Goal: Task Accomplishment & Management: Contribute content

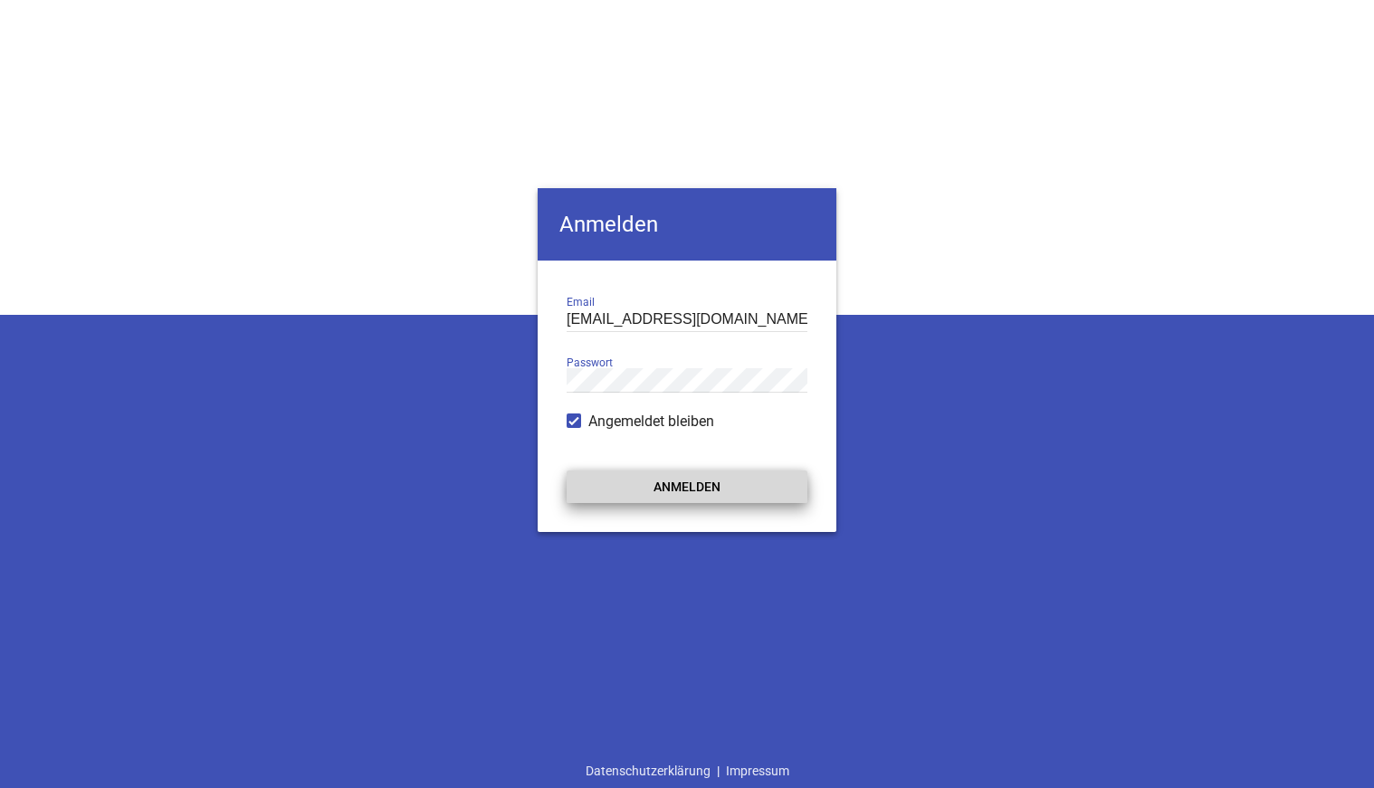
click at [673, 482] on button "Anmelden" at bounding box center [687, 487] width 241 height 33
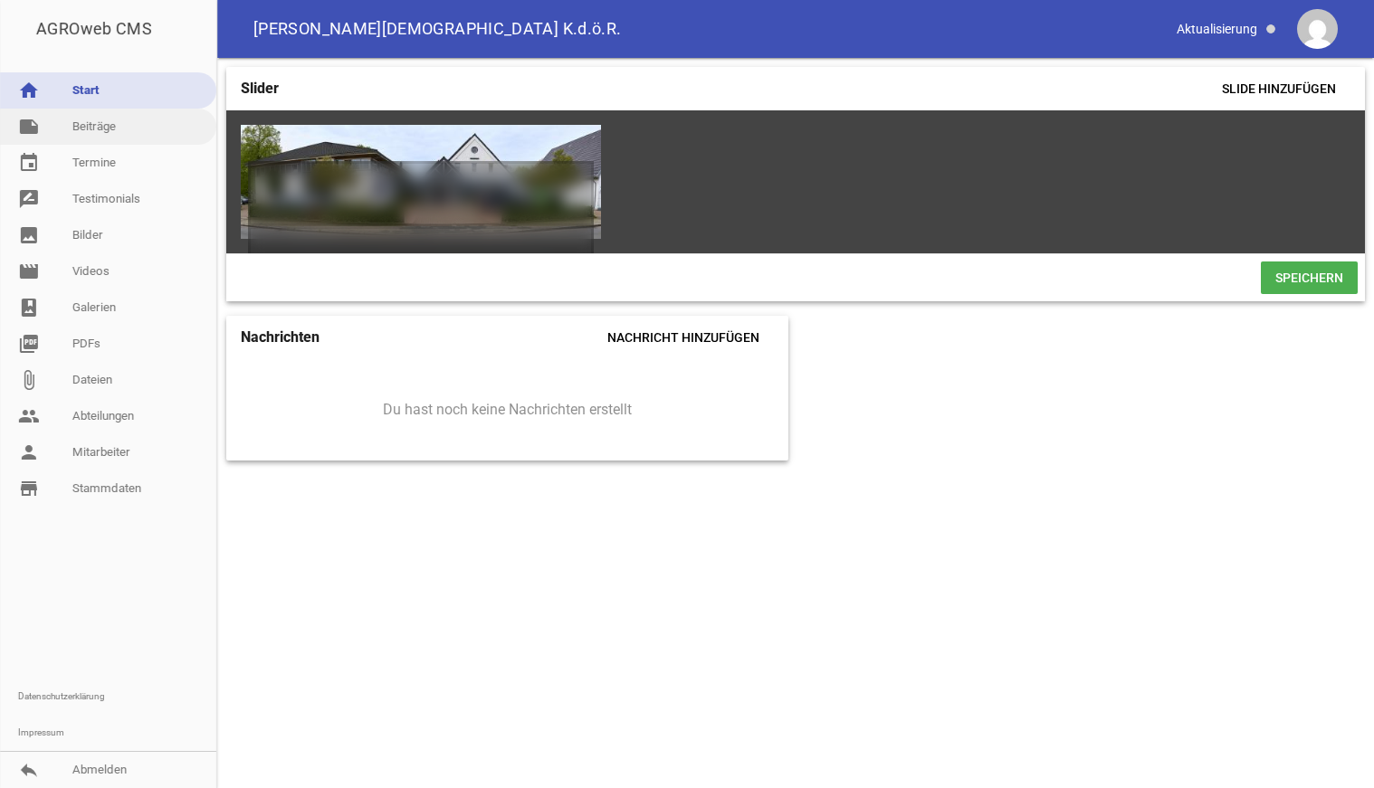
click at [91, 123] on link "note Beiträge" at bounding box center [108, 127] width 216 height 36
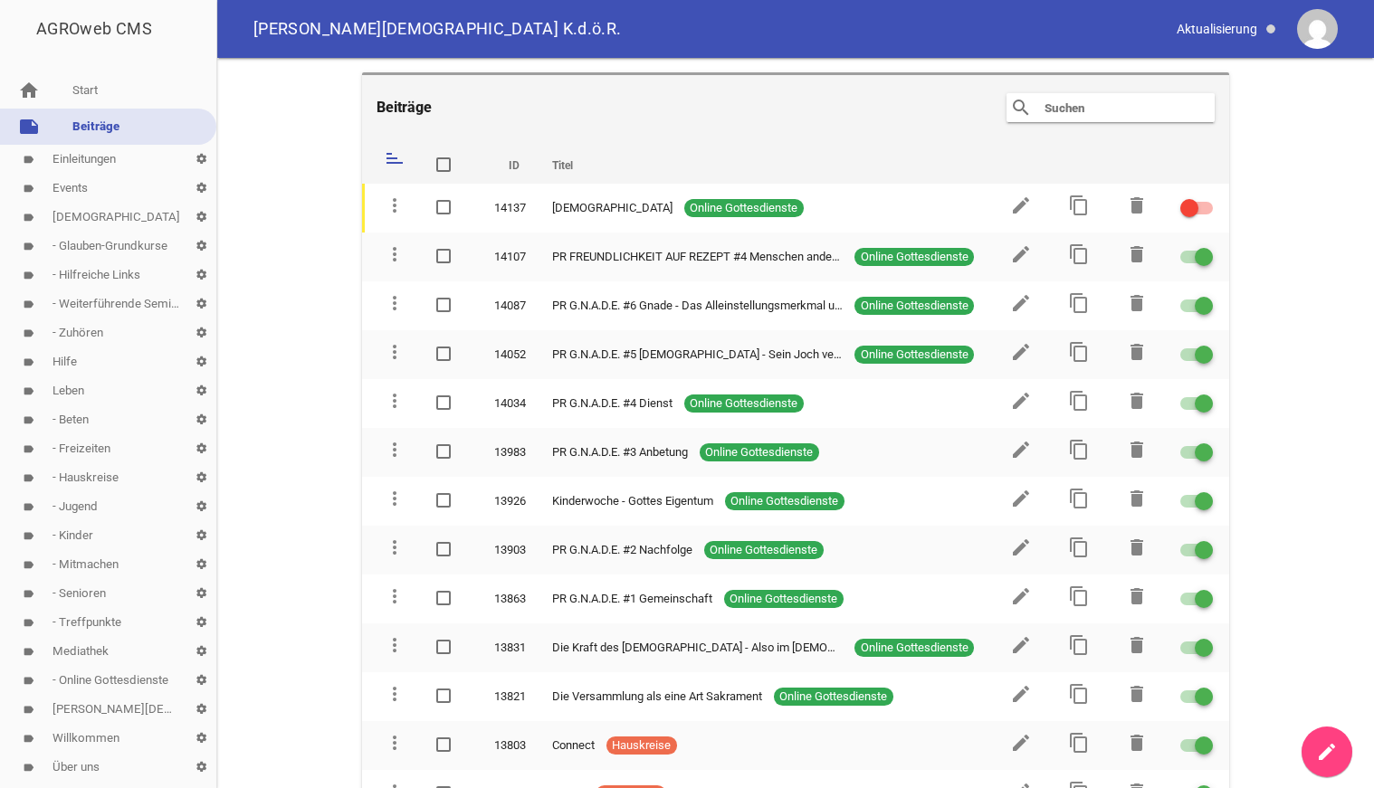
click at [77, 186] on link "label Events settings" at bounding box center [108, 188] width 216 height 29
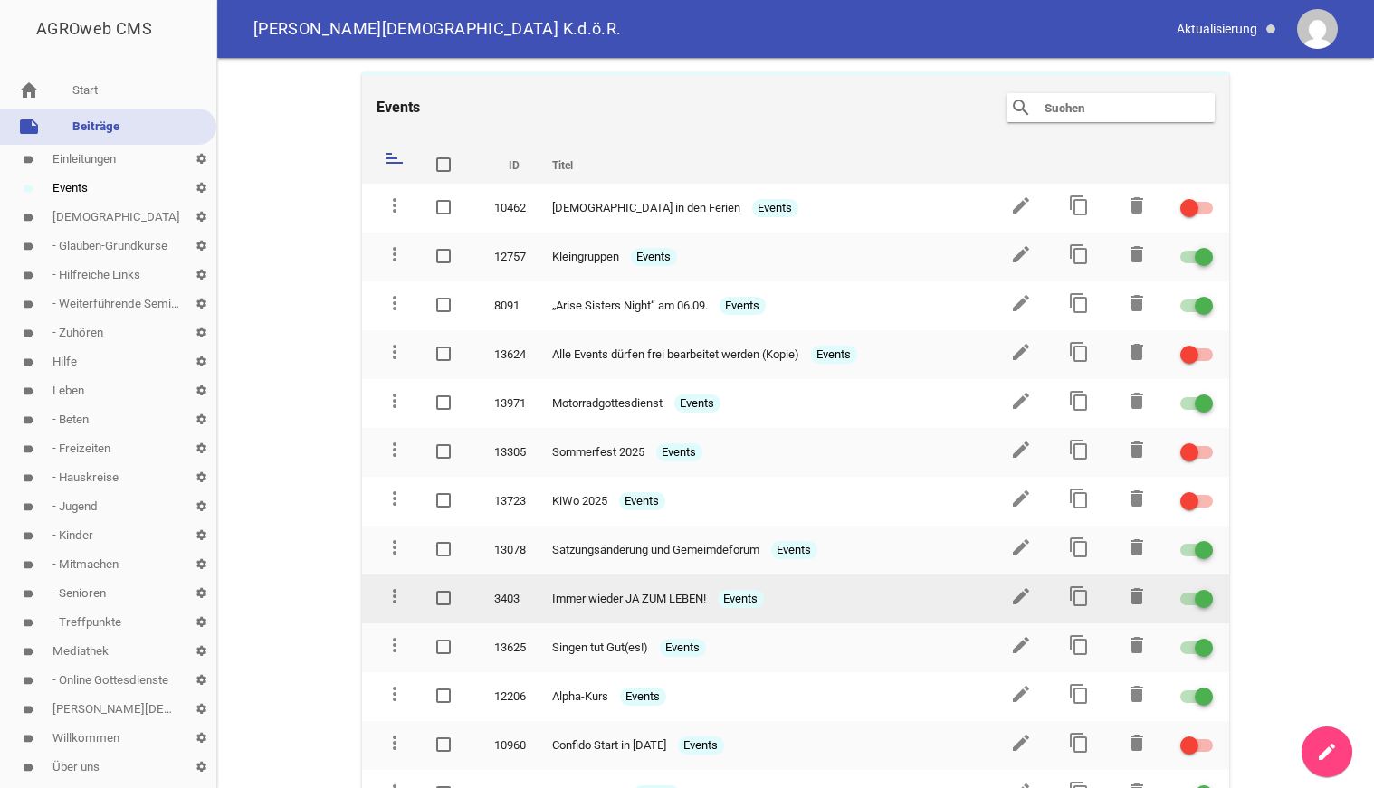
click at [587, 592] on span "Immer wieder JA ZUM LEBEN!" at bounding box center [629, 599] width 154 height 18
click at [1025, 592] on icon "edit" at bounding box center [1021, 597] width 22 height 22
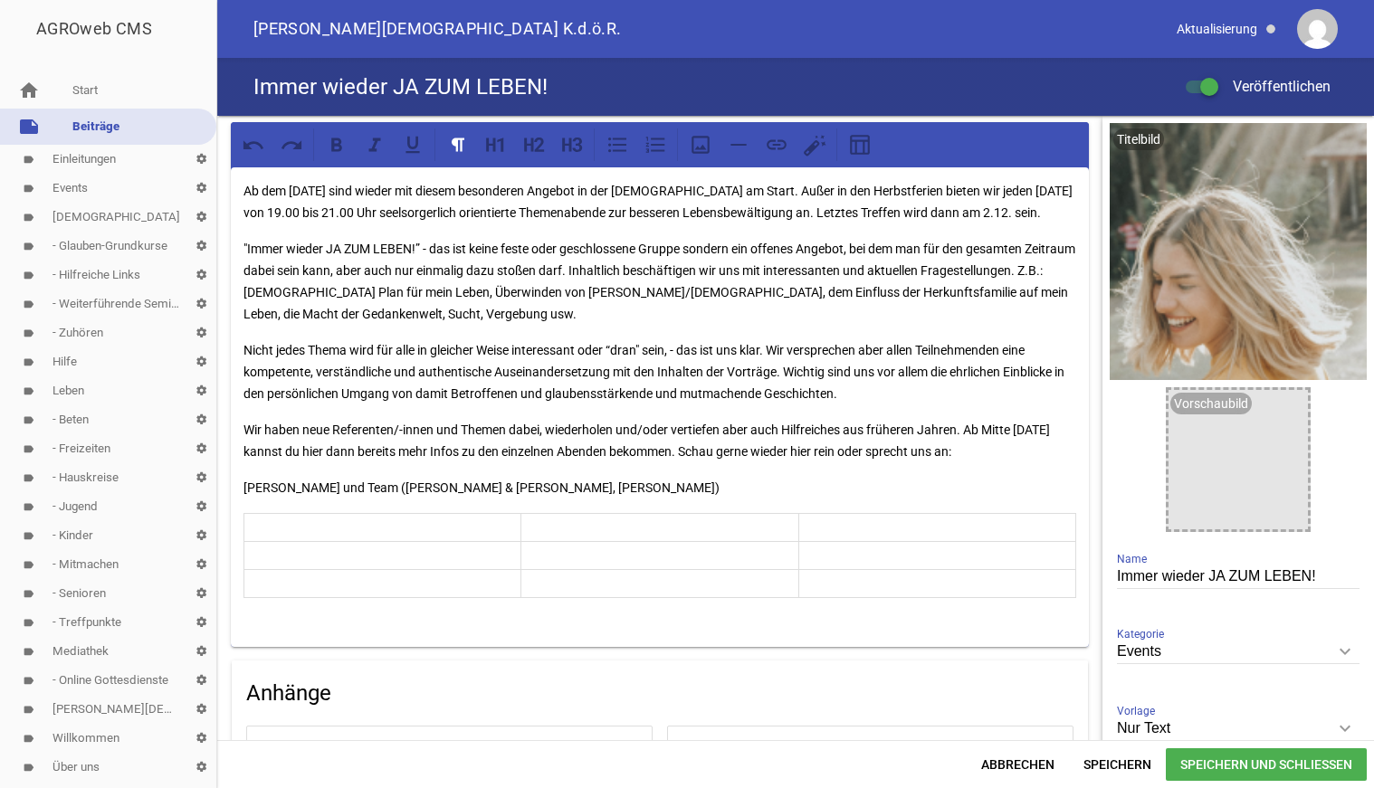
scroll to position [462, 0]
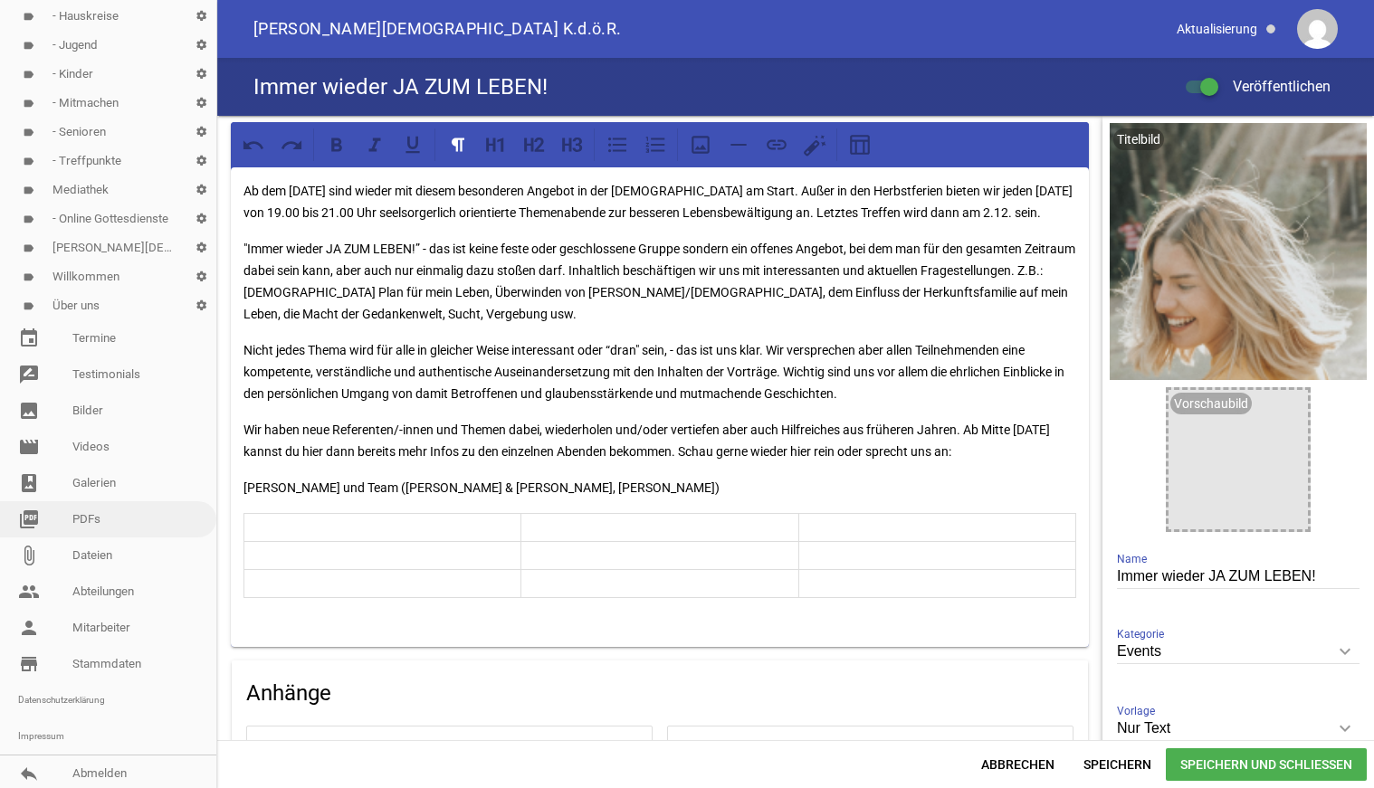
click at [83, 522] on link "picture_as_pdf PDFs" at bounding box center [108, 519] width 216 height 36
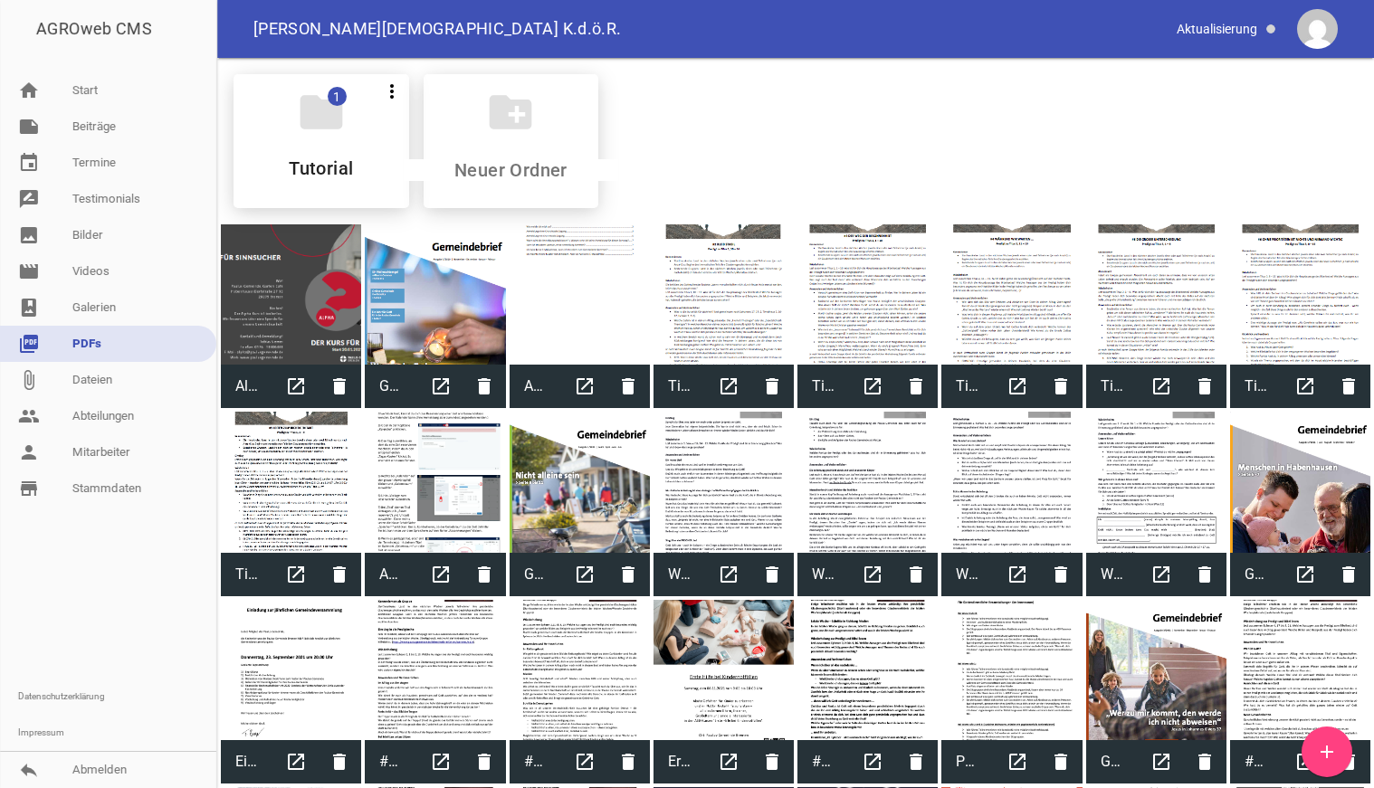
click at [1330, 750] on icon "add" at bounding box center [1327, 752] width 22 height 22
click at [91, 129] on link "note Beiträge" at bounding box center [108, 127] width 216 height 36
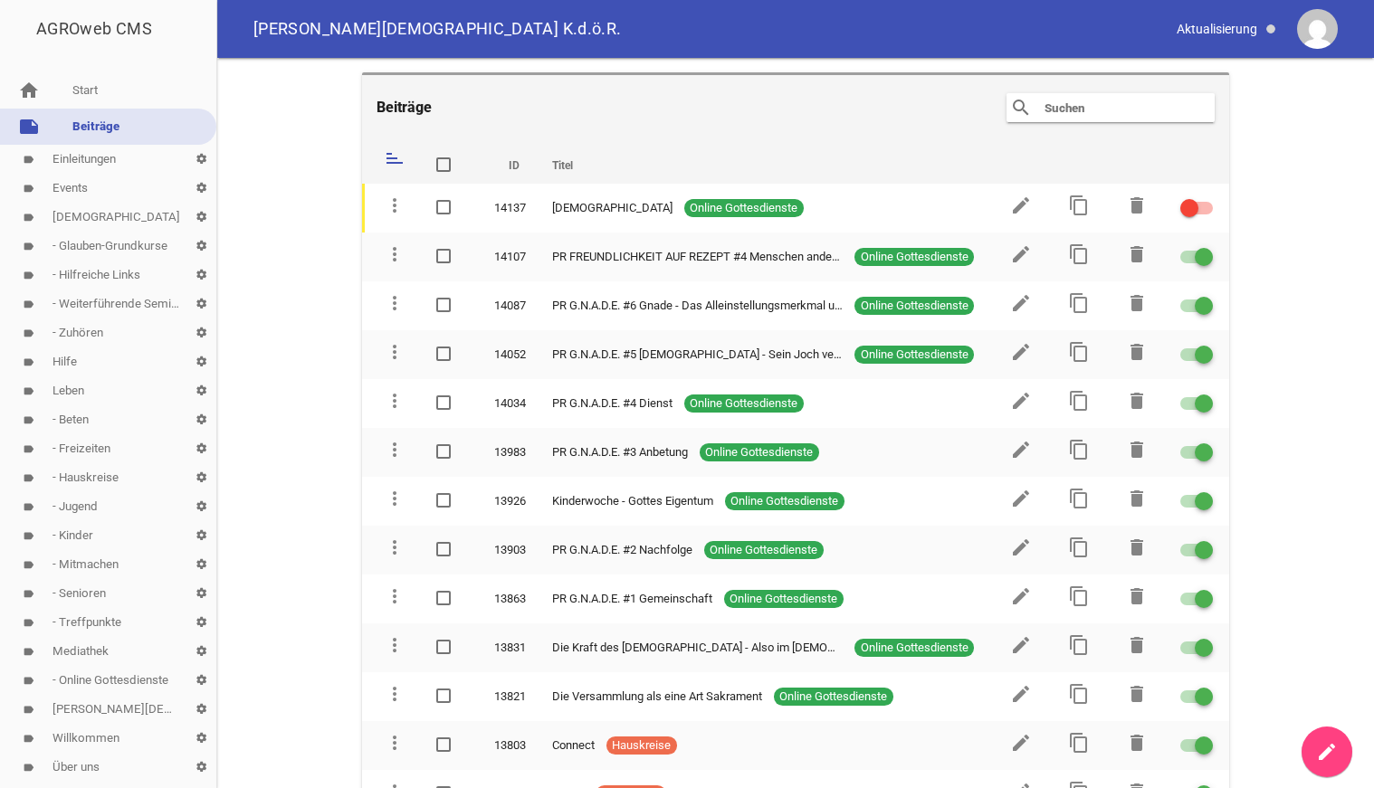
click at [72, 186] on link "label Events settings" at bounding box center [108, 188] width 216 height 29
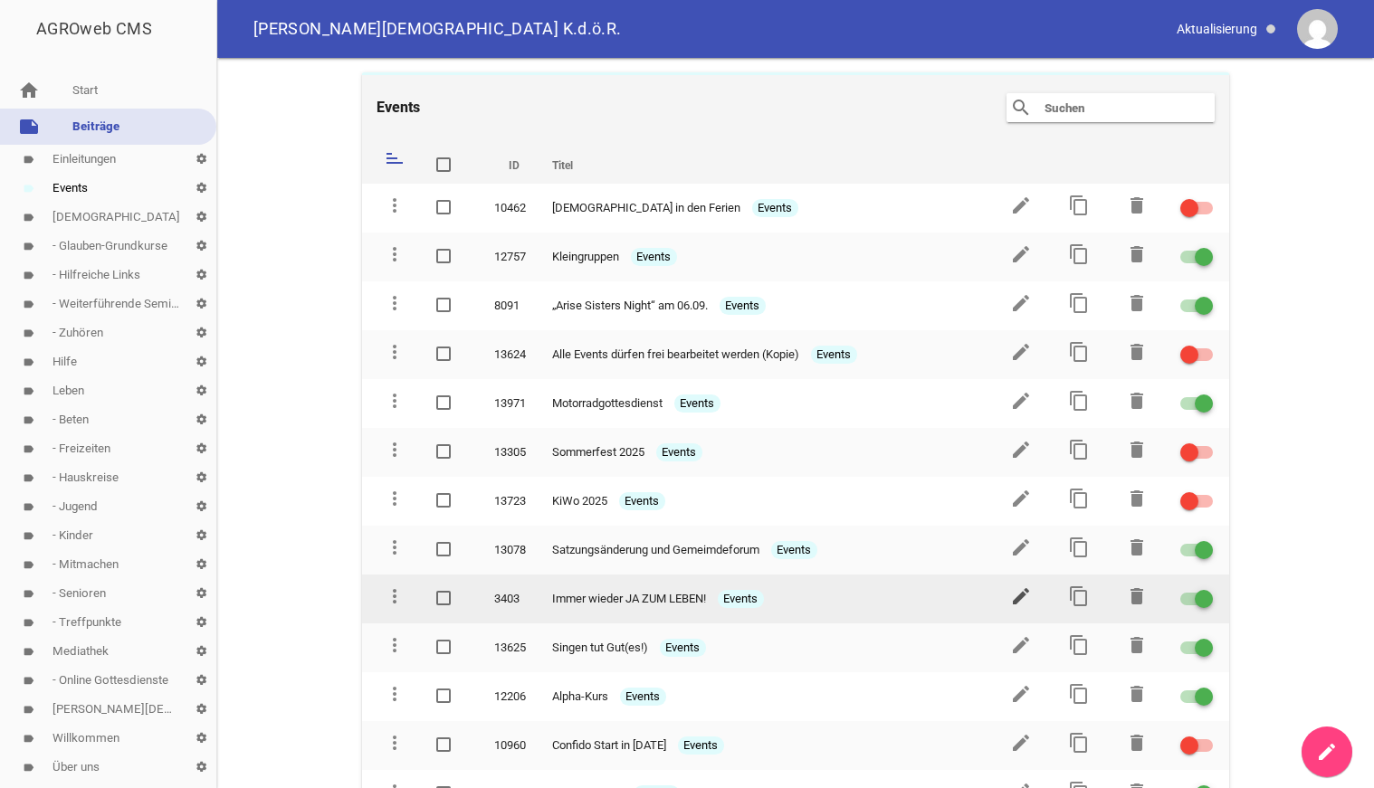
click at [1020, 592] on icon "edit" at bounding box center [1021, 597] width 22 height 22
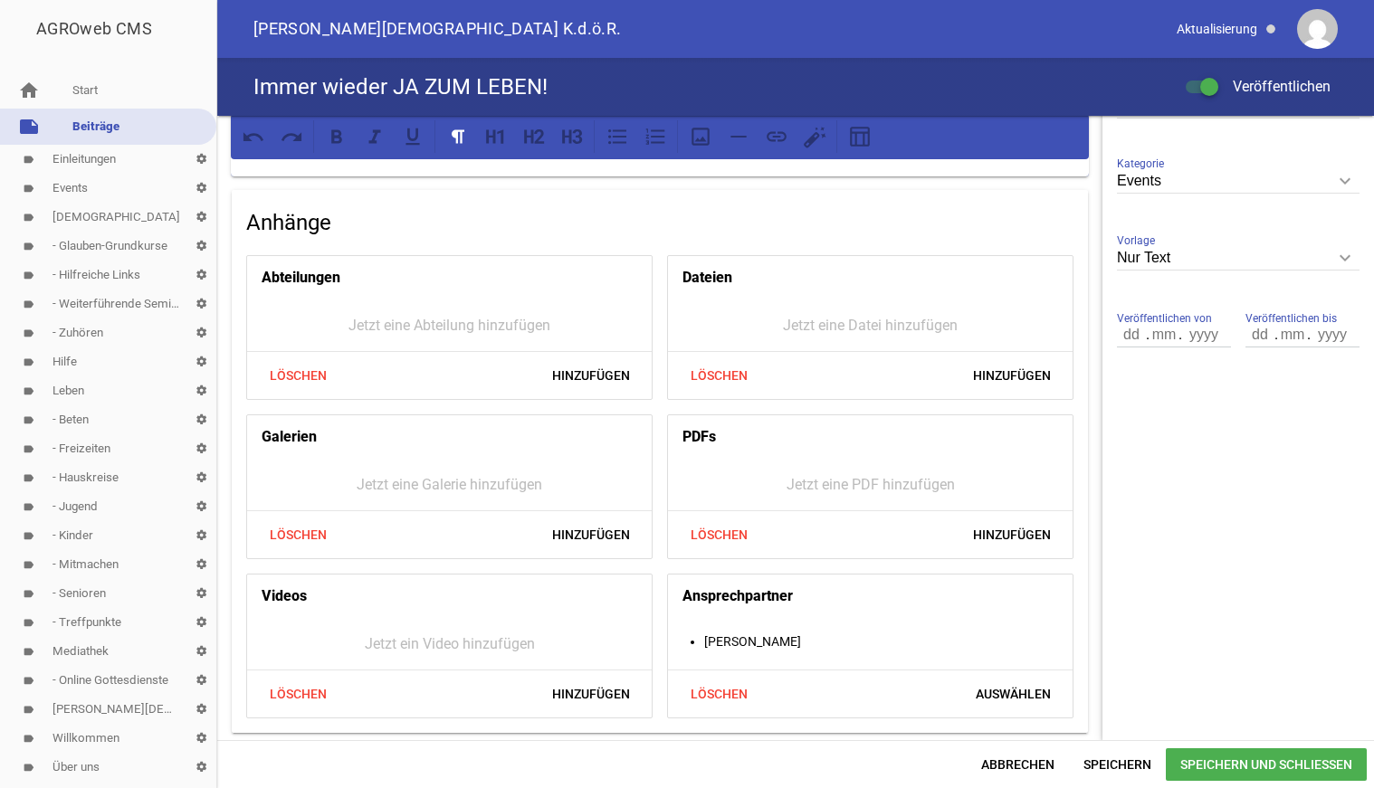
scroll to position [492, 0]
click at [1004, 540] on span "Hinzufügen" at bounding box center [1012, 535] width 107 height 33
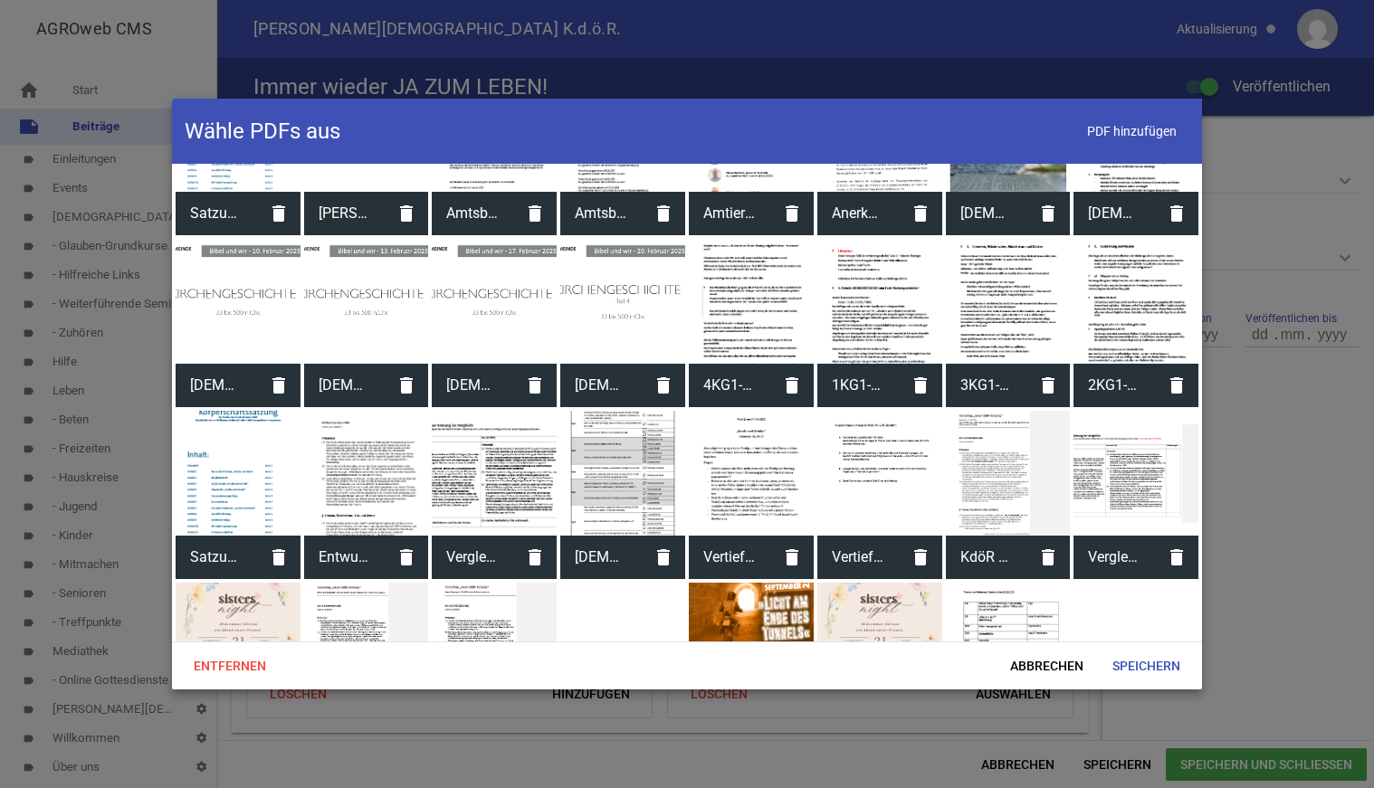
scroll to position [2606, 0]
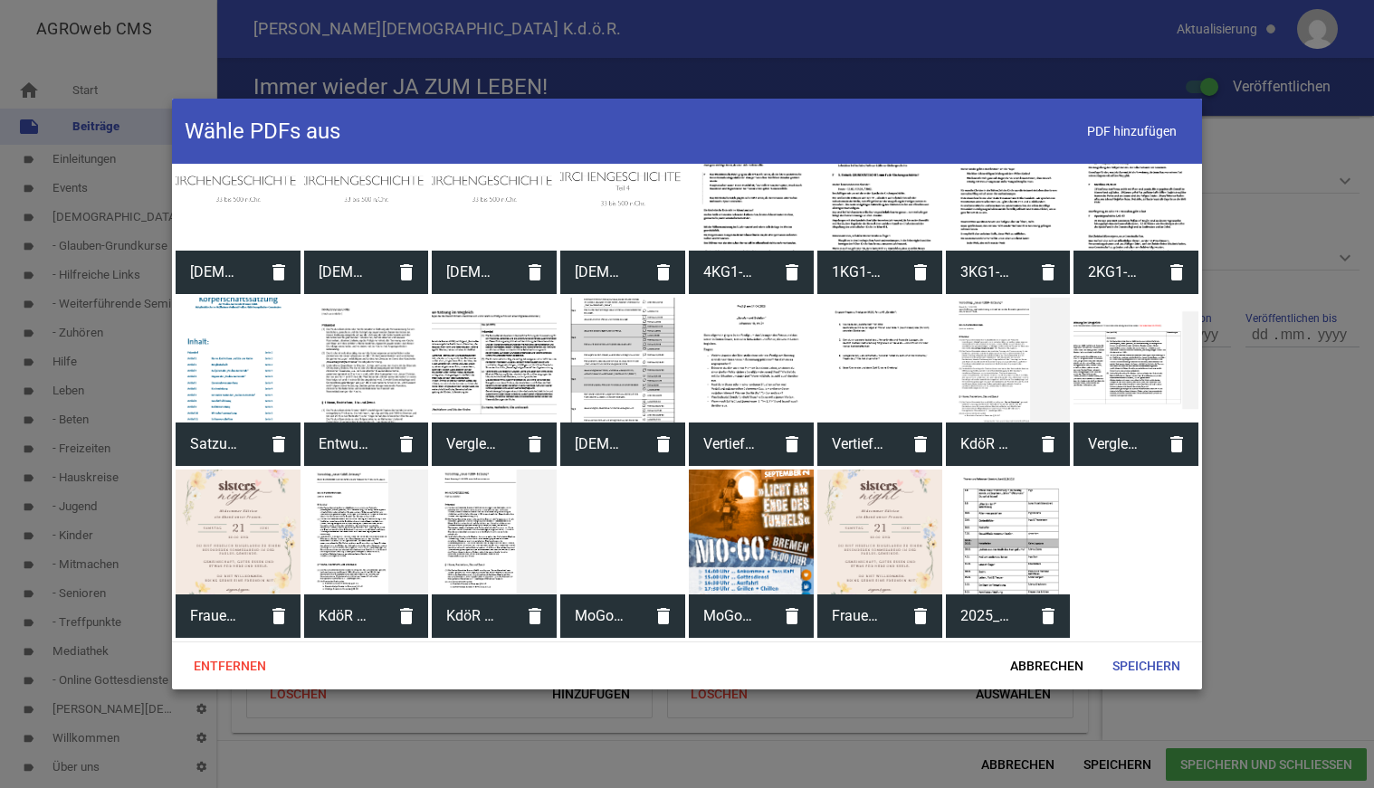
click at [972, 540] on div at bounding box center [1008, 532] width 125 height 125
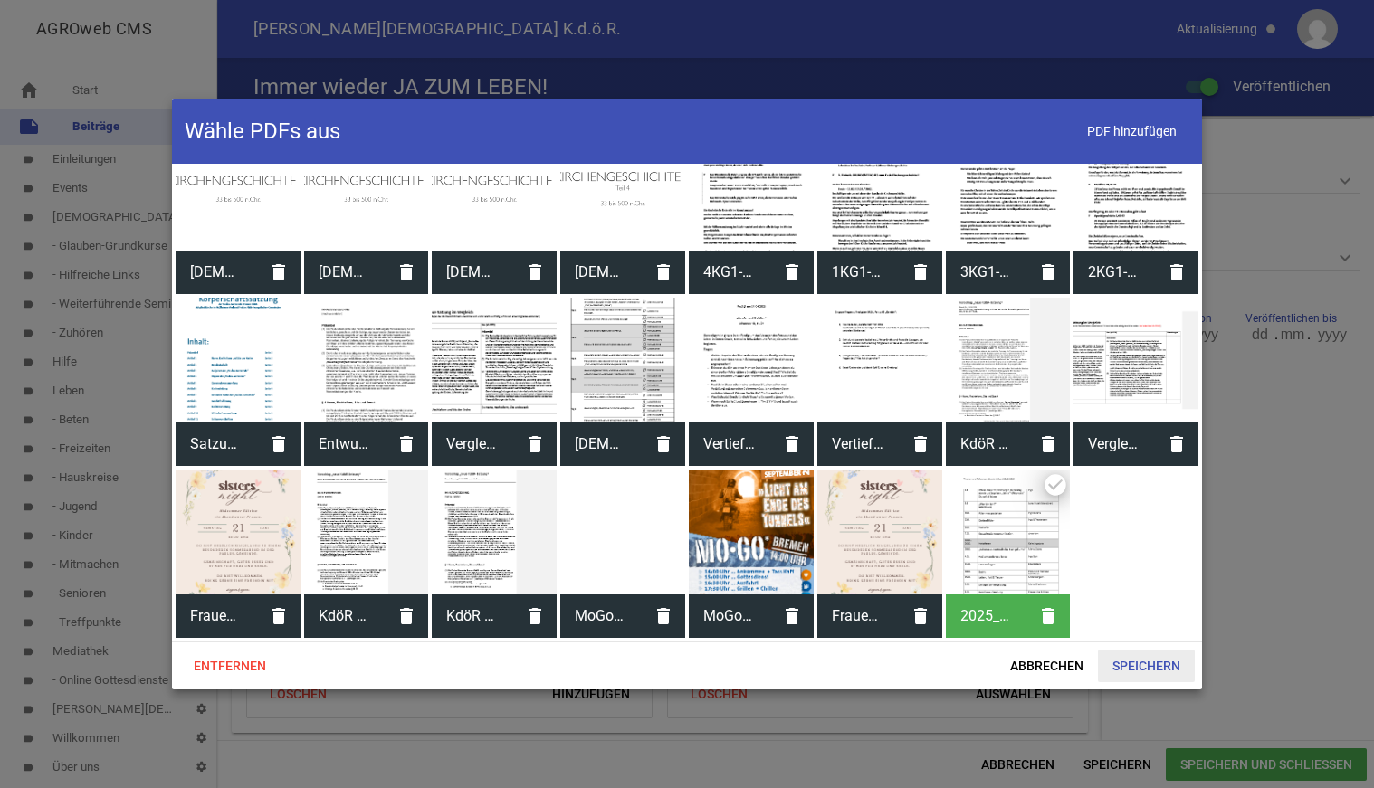
click at [1141, 661] on span "Speichern" at bounding box center [1146, 666] width 97 height 33
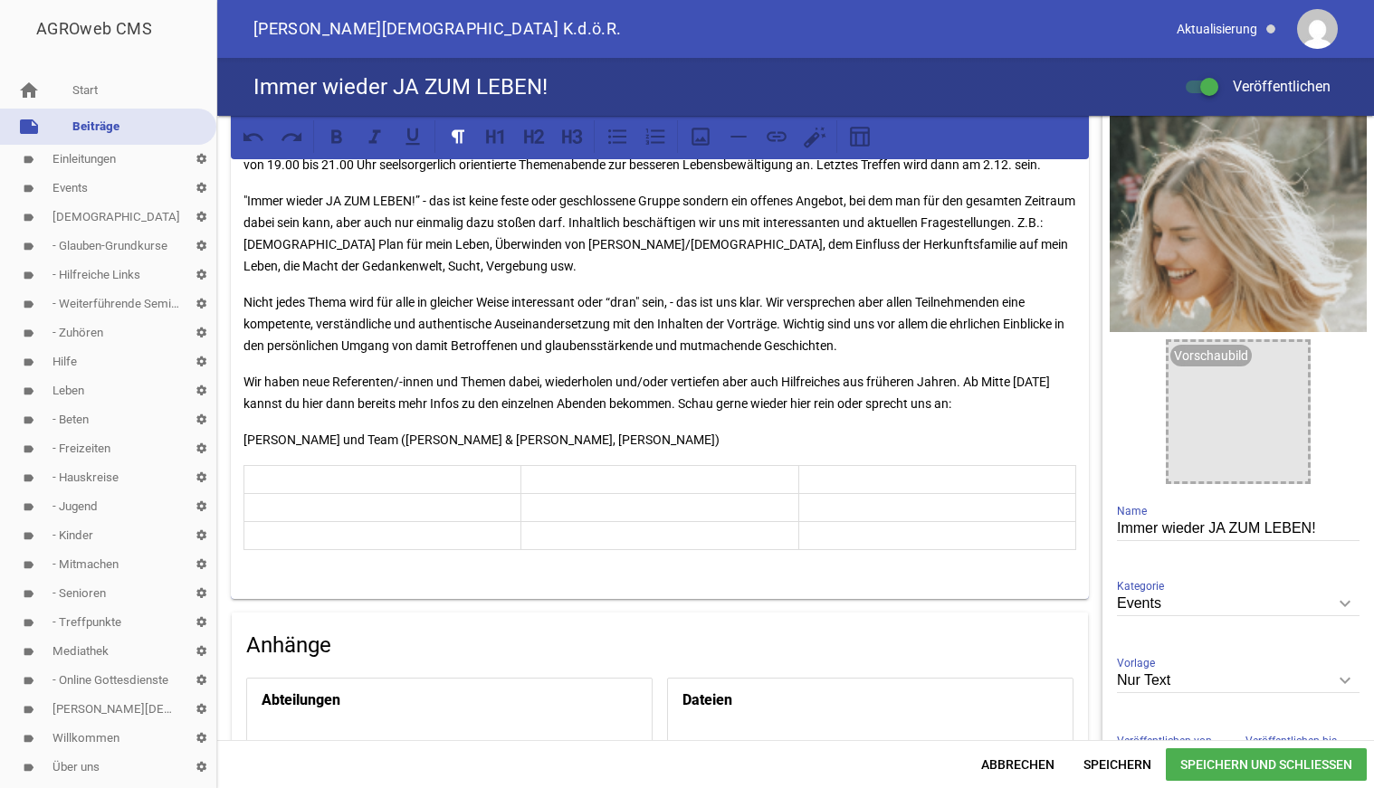
scroll to position [0, 0]
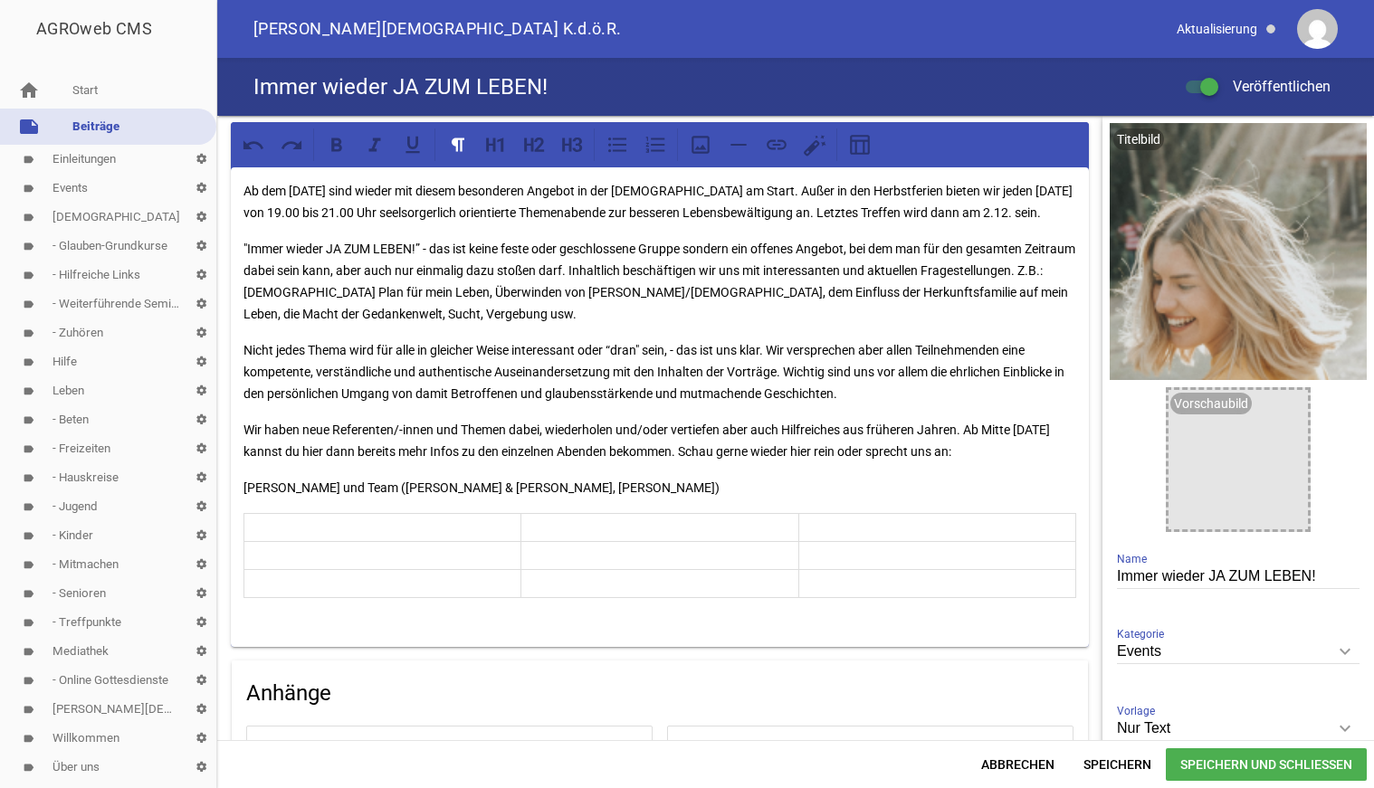
click at [828, 444] on p "Wir haben neue Referenten/-innen und Themen dabei, wiederholen und/oder vertief…" at bounding box center [660, 440] width 833 height 43
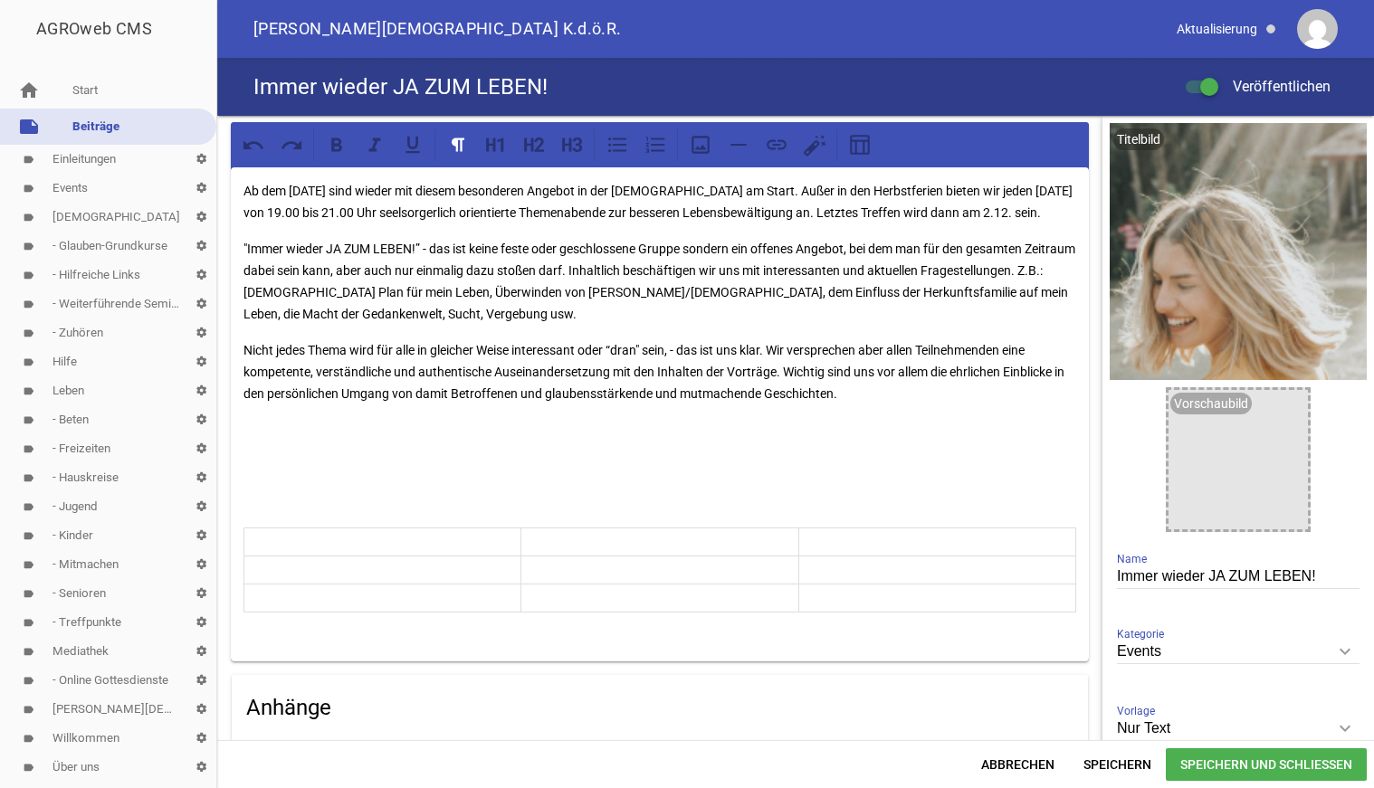
click at [435, 547] on div "Ab dem [DATE] sind wieder mit diesem besonderen Angebot in der [DEMOGRAPHIC_DAT…" at bounding box center [660, 414] width 858 height 494
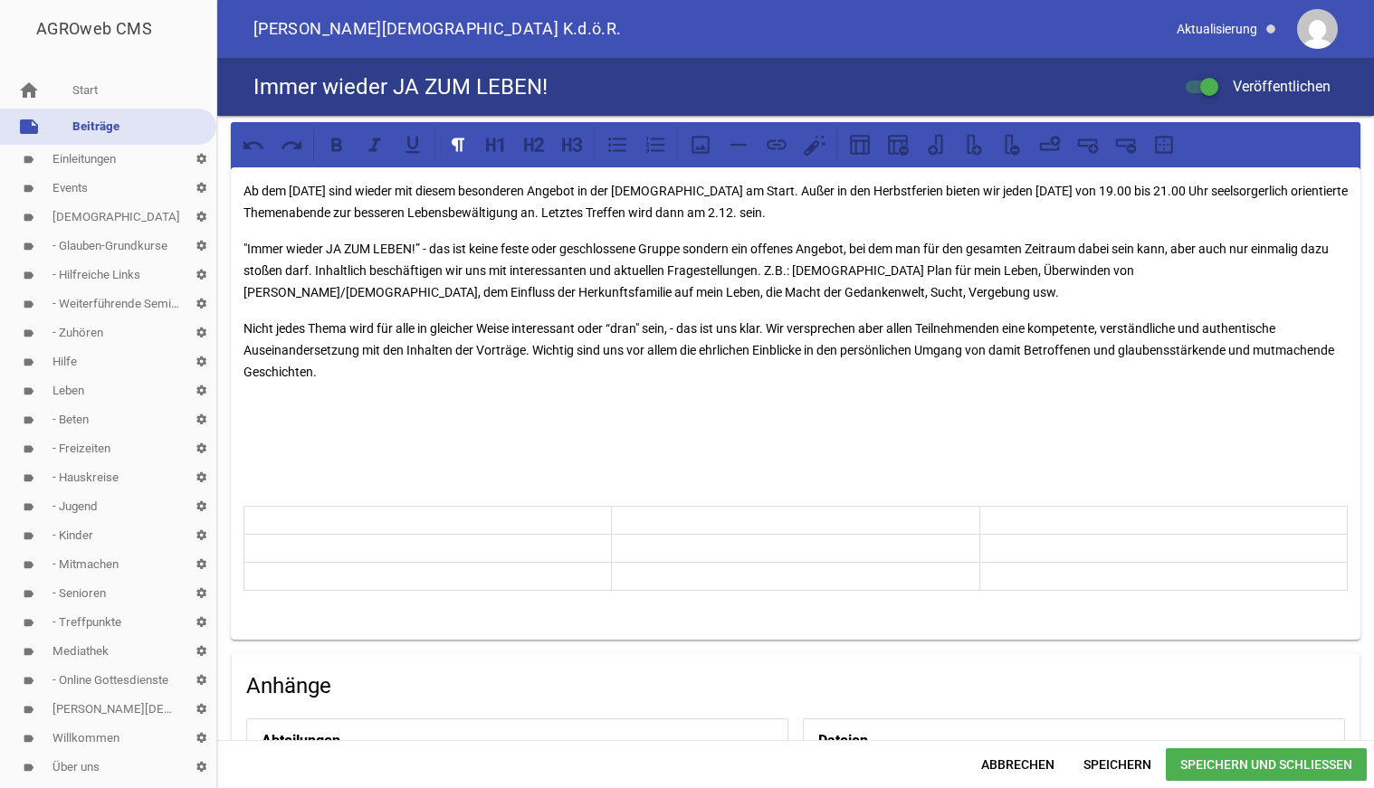
click at [292, 551] on p at bounding box center [428, 549] width 358 height 22
click at [281, 536] on td at bounding box center [428, 549] width 368 height 28
click at [317, 522] on p at bounding box center [428, 521] width 358 height 22
click at [338, 524] on p at bounding box center [428, 521] width 358 height 22
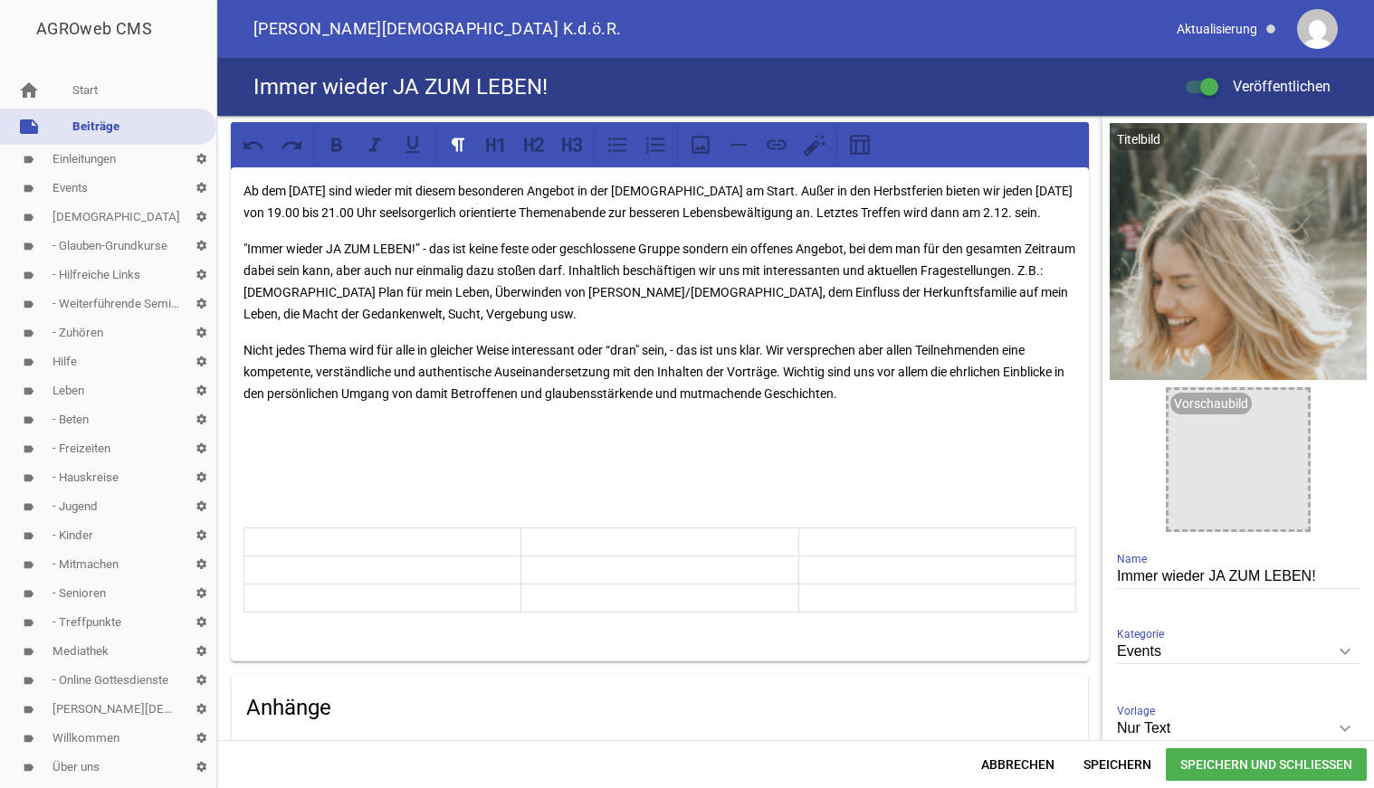
click at [654, 440] on div "Ab dem [DATE] sind wieder mit diesem besonderen Angebot in der [DEMOGRAPHIC_DAT…" at bounding box center [660, 414] width 858 height 494
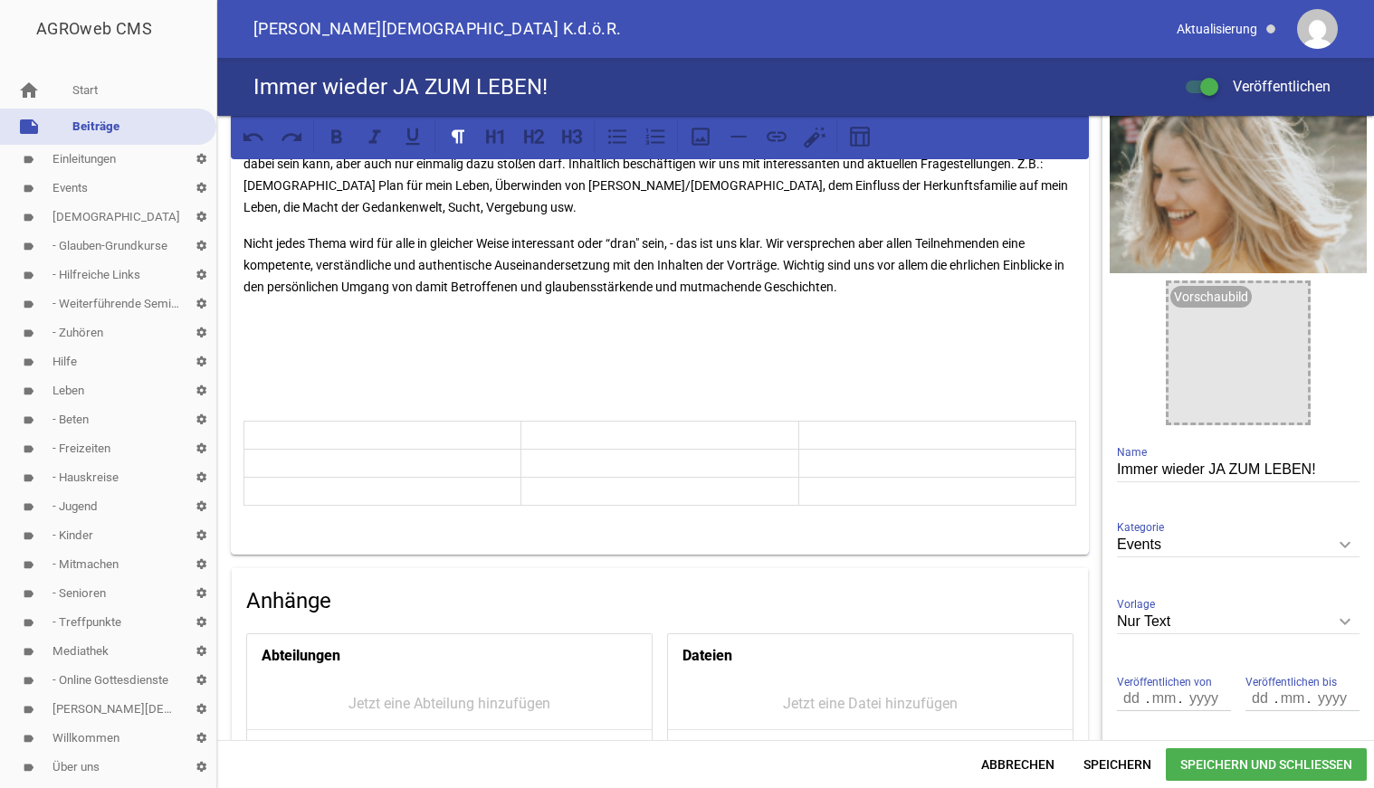
scroll to position [92, 0]
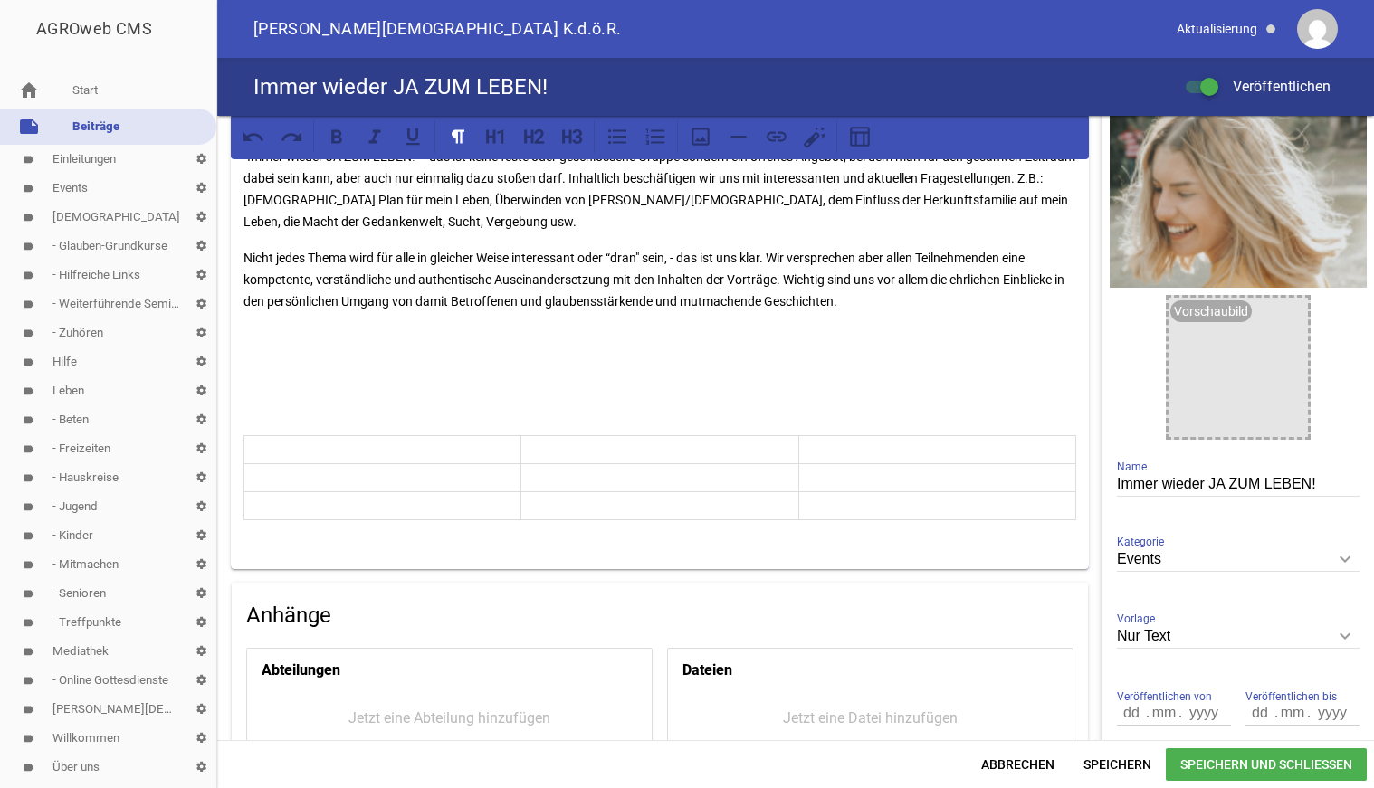
click at [269, 385] on p at bounding box center [660, 374] width 833 height 22
click at [289, 385] on p "02.09." at bounding box center [660, 374] width 833 height 22
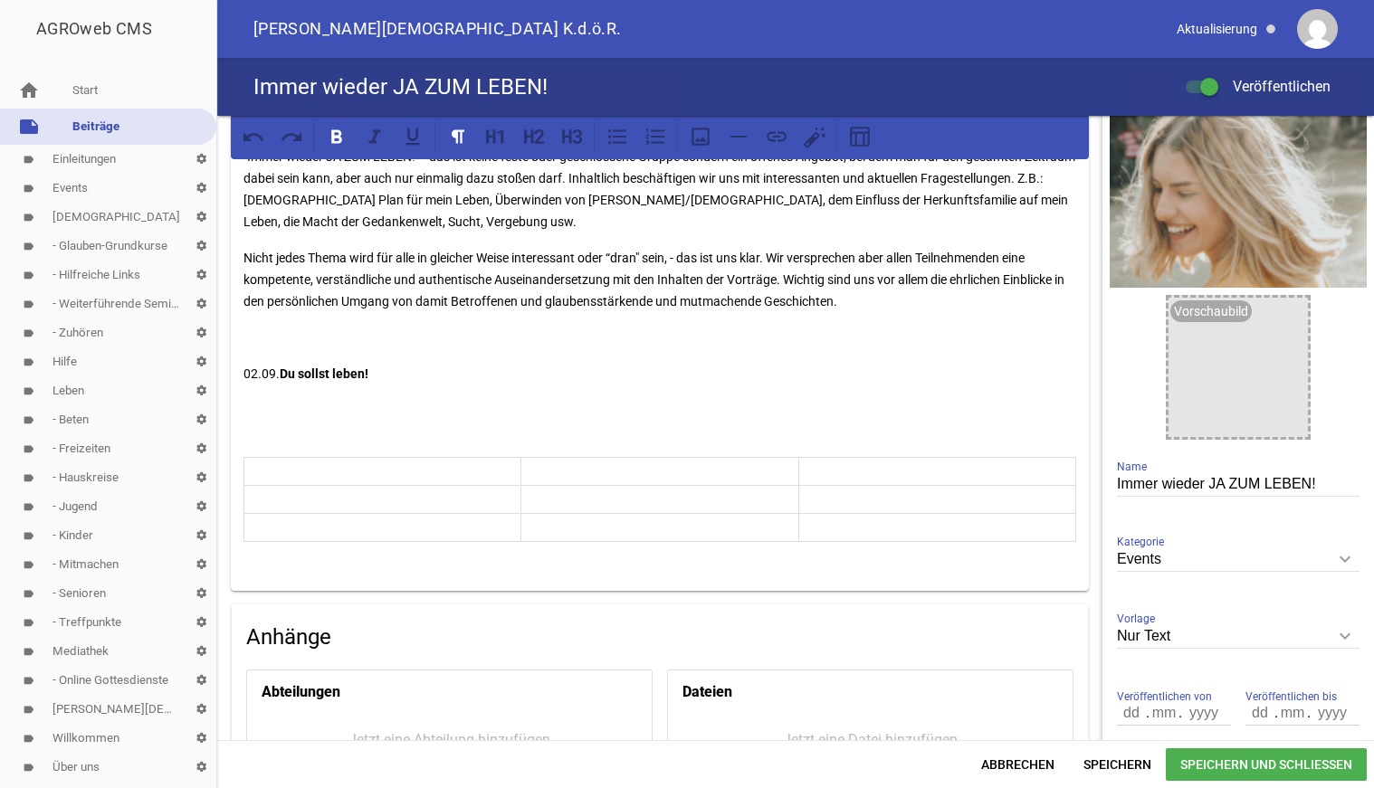
click at [316, 439] on div "Ab dem [DATE] sind wieder mit diesem besonderen Angebot in der [DEMOGRAPHIC_DAT…" at bounding box center [660, 333] width 858 height 516
click at [271, 406] on p "02.09. Du sollst leben!" at bounding box center [660, 384] width 833 height 43
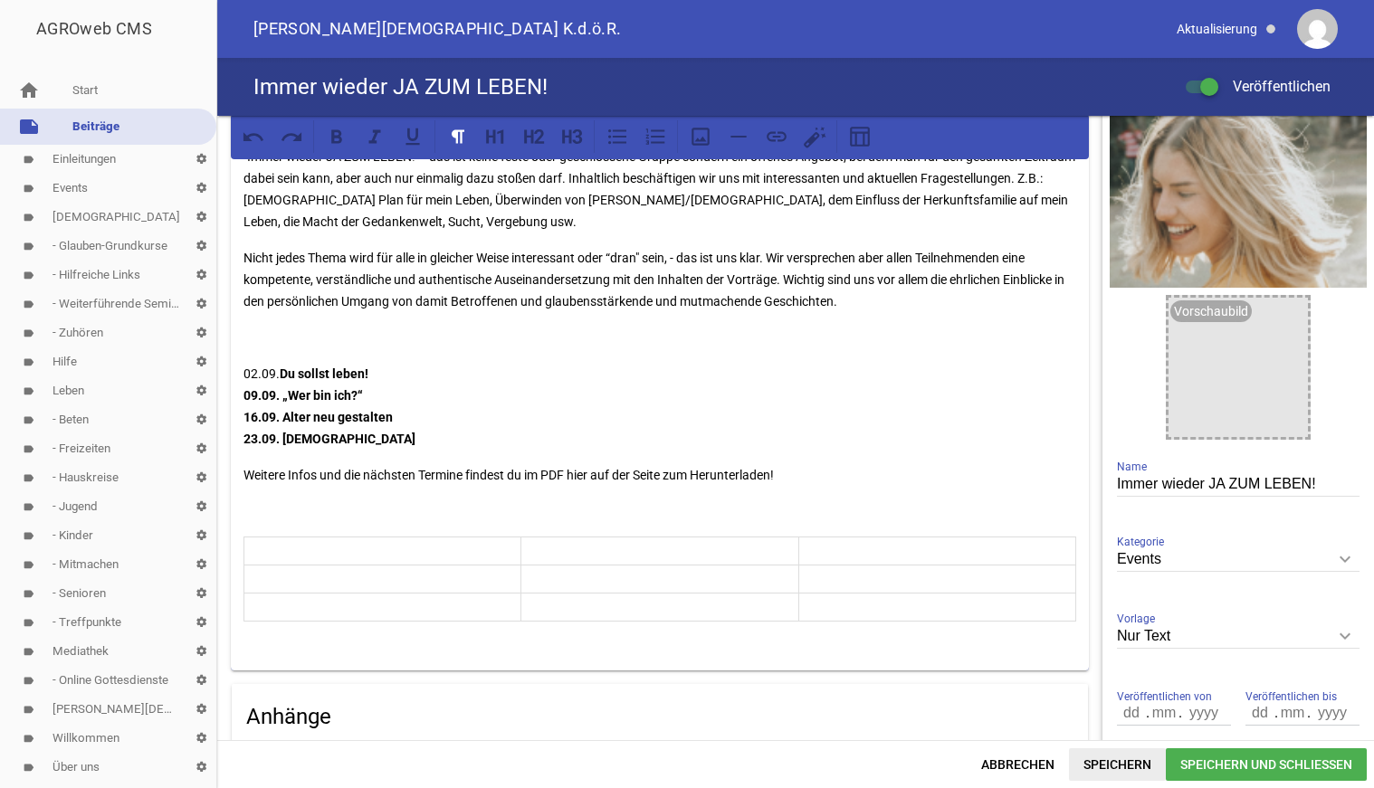
click at [1098, 759] on span "Speichern" at bounding box center [1117, 765] width 97 height 33
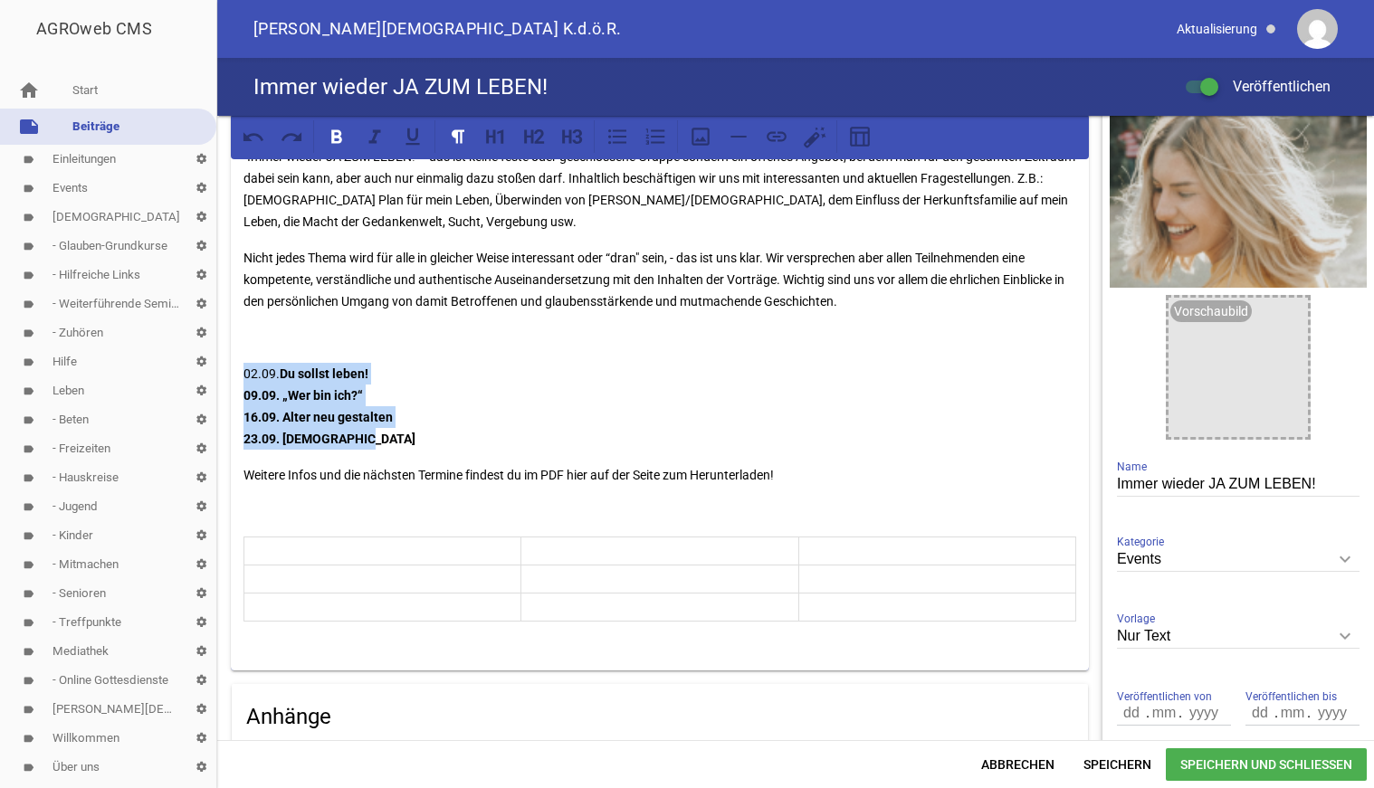
drag, startPoint x: 311, startPoint y: 453, endPoint x: 240, endPoint y: 387, distance: 96.8
click at [240, 387] on div "Ab dem [DATE] sind wieder mit diesem besonderen Angebot in der [DEMOGRAPHIC_DAT…" at bounding box center [660, 373] width 858 height 596
click at [334, 131] on icon at bounding box center [336, 136] width 11 height 14
drag, startPoint x: 327, startPoint y: 355, endPoint x: 345, endPoint y: 359, distance: 18.7
click at [328, 349] on p at bounding box center [660, 338] width 833 height 22
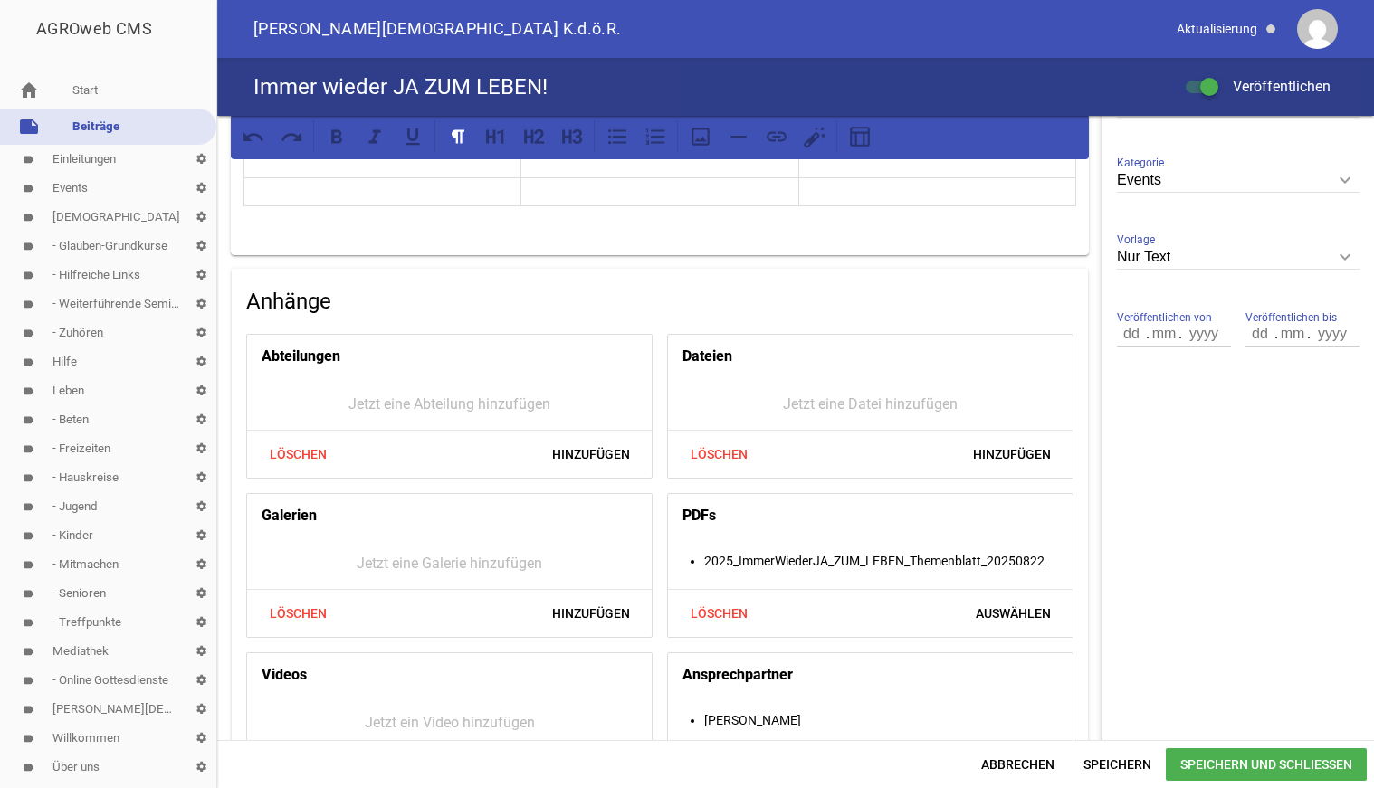
scroll to position [554, 0]
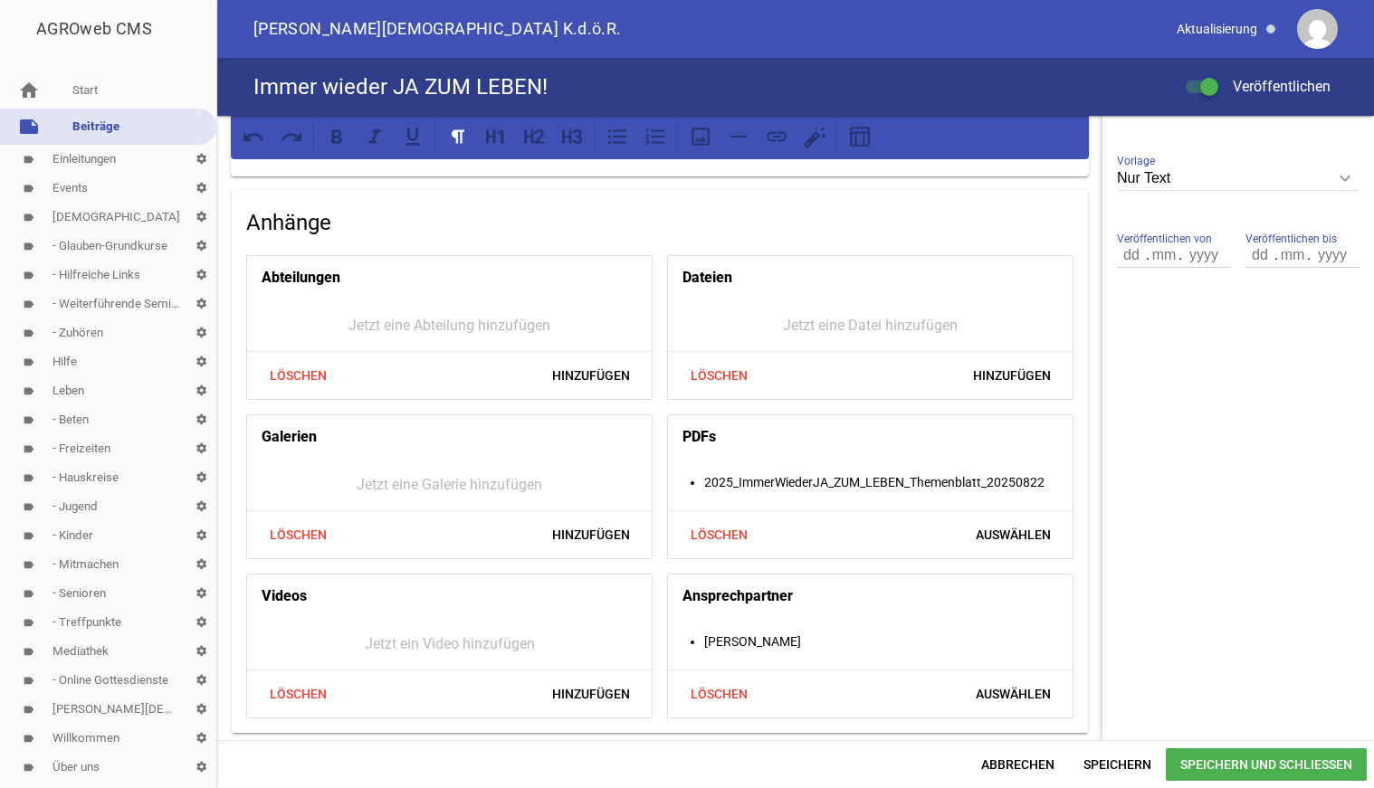
click at [1210, 761] on span "Speichern und Schließen" at bounding box center [1266, 765] width 201 height 33
